Goal: Communication & Community: Answer question/provide support

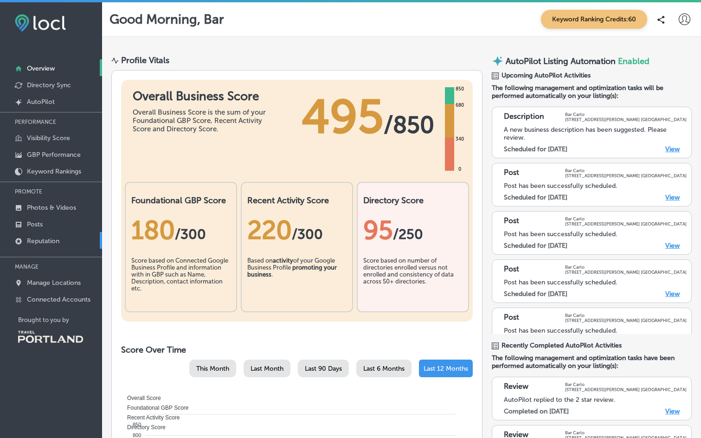
click at [51, 238] on p "Reputation" at bounding box center [43, 241] width 32 height 8
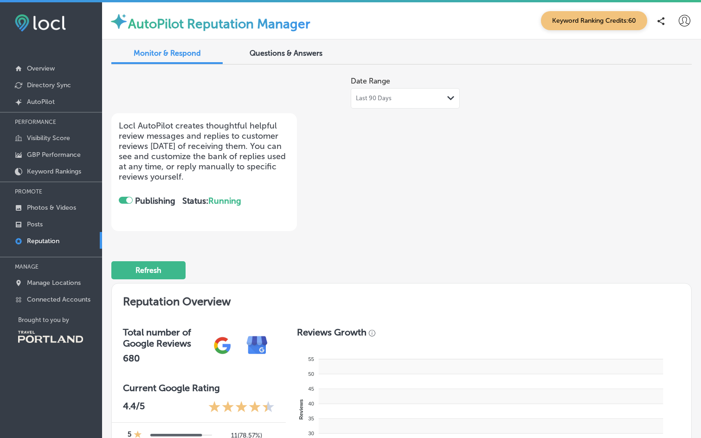
checkbox input "true"
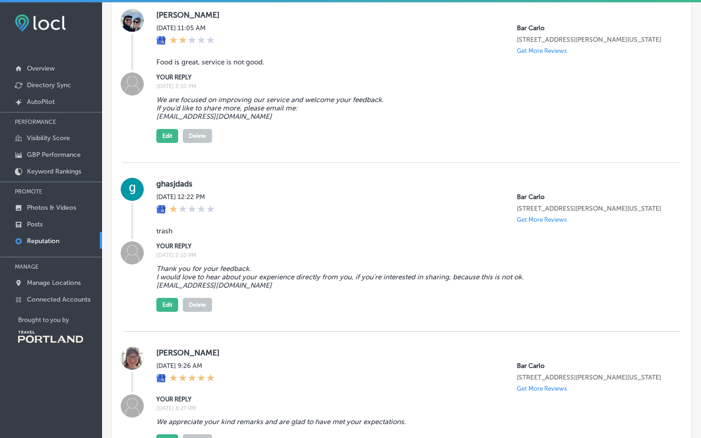
scroll to position [686, 0]
click at [168, 311] on button "Edit" at bounding box center [167, 304] width 22 height 14
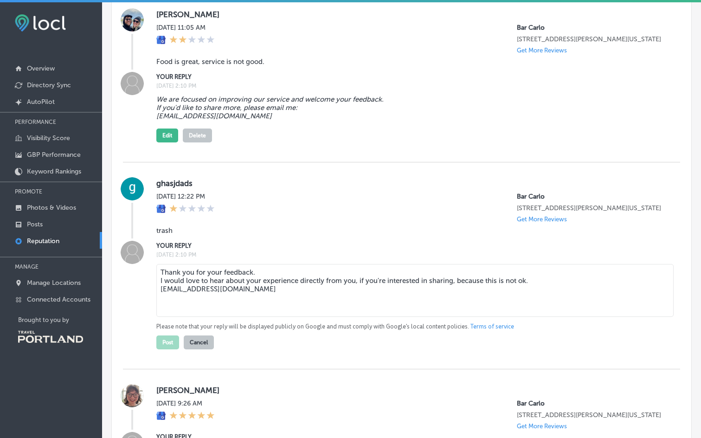
click at [176, 280] on textarea "Thank you for your feedback. I would love to hear about your experience directl…" at bounding box center [414, 290] width 517 height 53
drag, startPoint x: 176, startPoint y: 280, endPoint x: 256, endPoint y: 286, distance: 80.0
click at [256, 286] on textarea "Thank you for your feedback. I would love to hear about your experience directl…" at bounding box center [414, 290] width 517 height 53
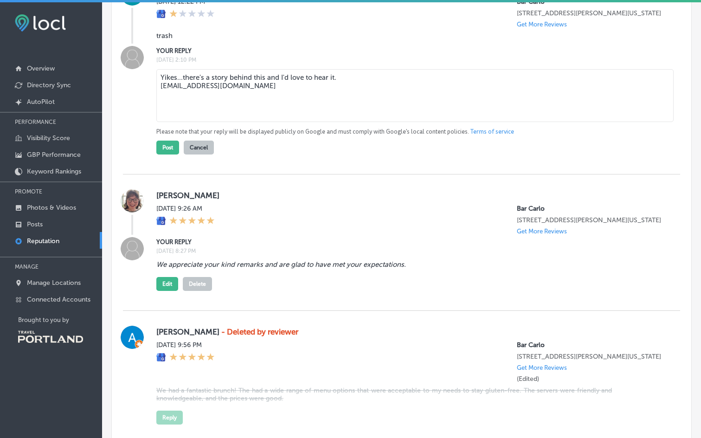
scroll to position [880, 0]
click at [291, 88] on textarea "Yikes...there's a story behind this and I'd love to hear it. [EMAIL_ADDRESS][DO…" at bounding box center [414, 96] width 517 height 53
drag, startPoint x: 280, startPoint y: 86, endPoint x: 306, endPoint y: 86, distance: 26.0
click at [306, 86] on textarea "Yikes...there's a story behind this and I'd love to hear it. [EMAIL_ADDRESS][DO…" at bounding box center [414, 96] width 517 height 53
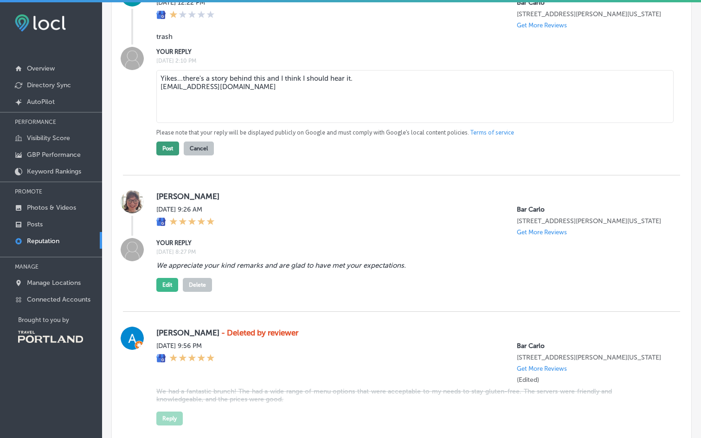
type textarea "Yikes...there's a story behind this and I think I should hear it. [EMAIL_ADDRES…"
click at [173, 154] on button "Post" at bounding box center [167, 149] width 23 height 14
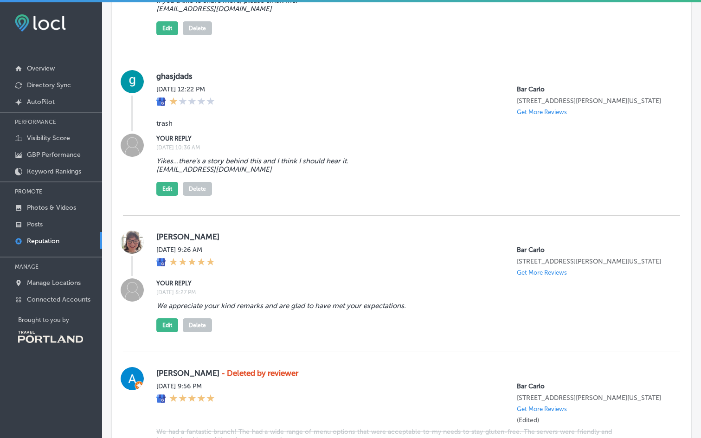
scroll to position [788, 0]
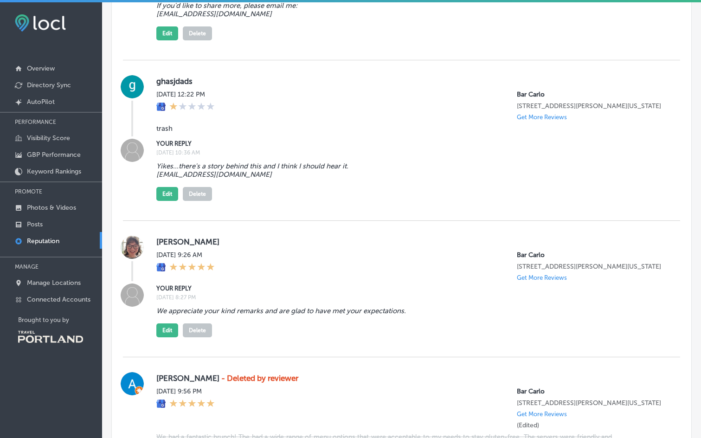
click at [129, 81] on img at bounding box center [132, 86] width 23 height 23
click at [174, 77] on label "ghasjdads" at bounding box center [410, 81] width 509 height 9
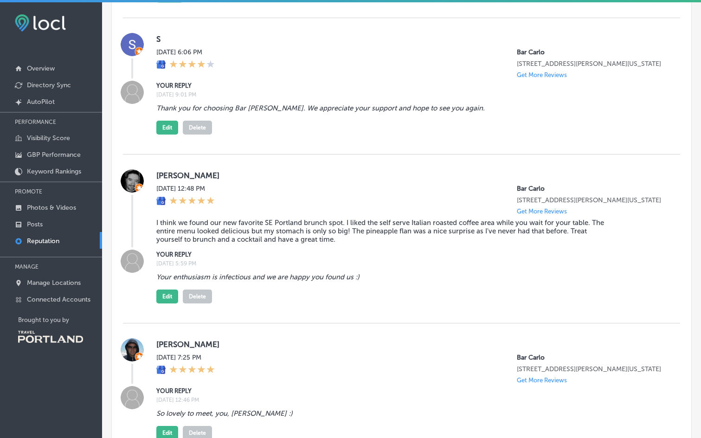
scroll to position [1256, 0]
